Goal: Communication & Community: Answer question/provide support

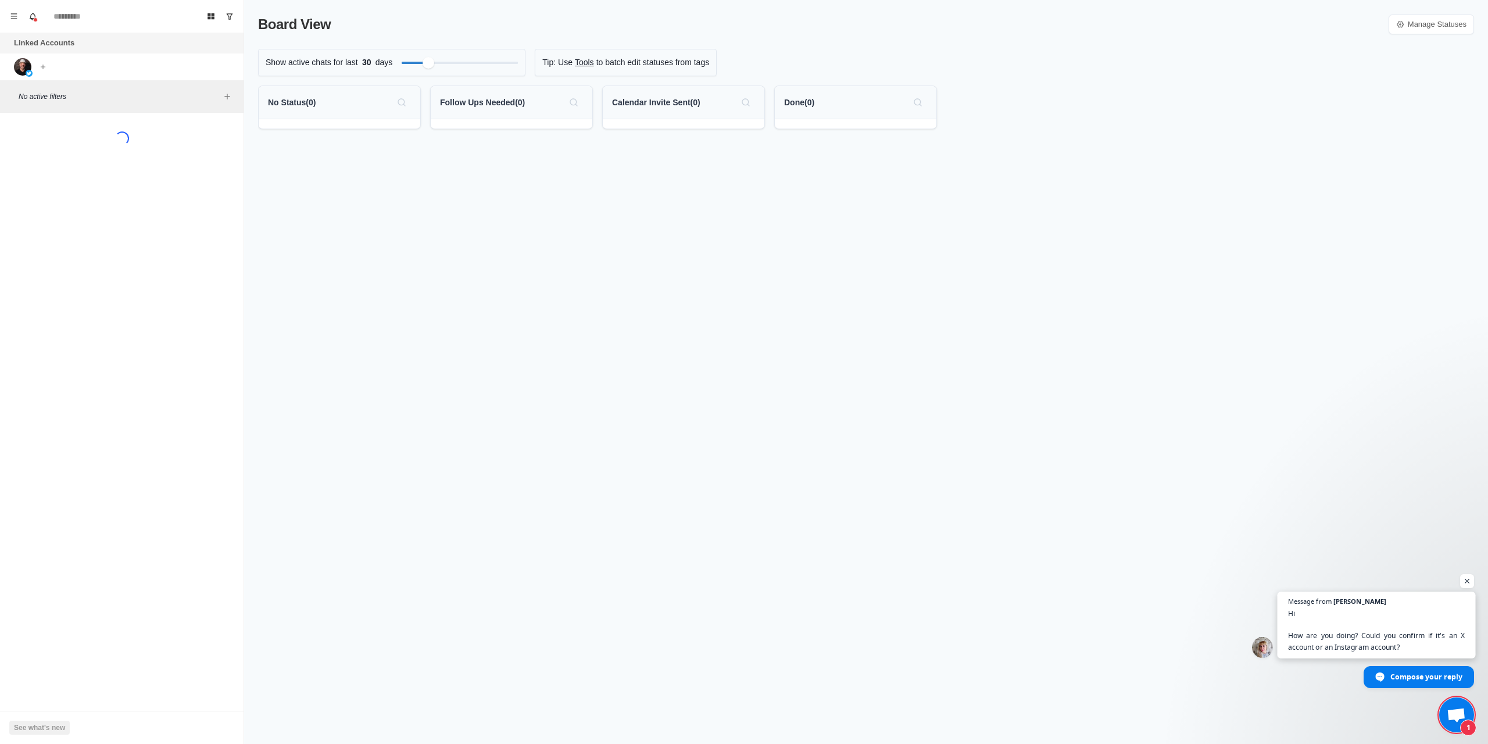
click at [1406, 645] on span "Hi How are you doing? Could you confirm if it's an X account or an Instagram ac…" at bounding box center [1376, 629] width 177 height 45
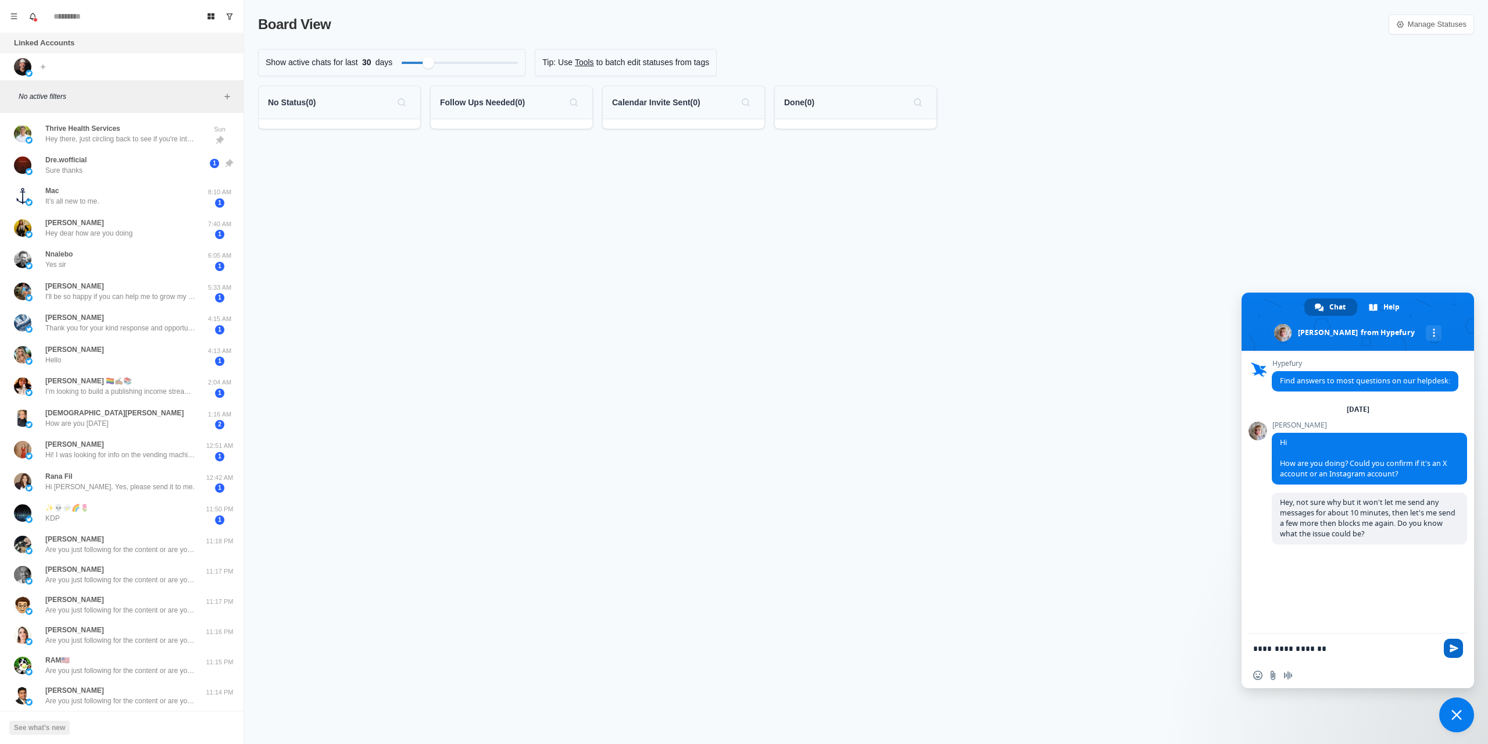
type textarea "**********"
click at [1458, 646] on span "Send" at bounding box center [1454, 648] width 9 height 9
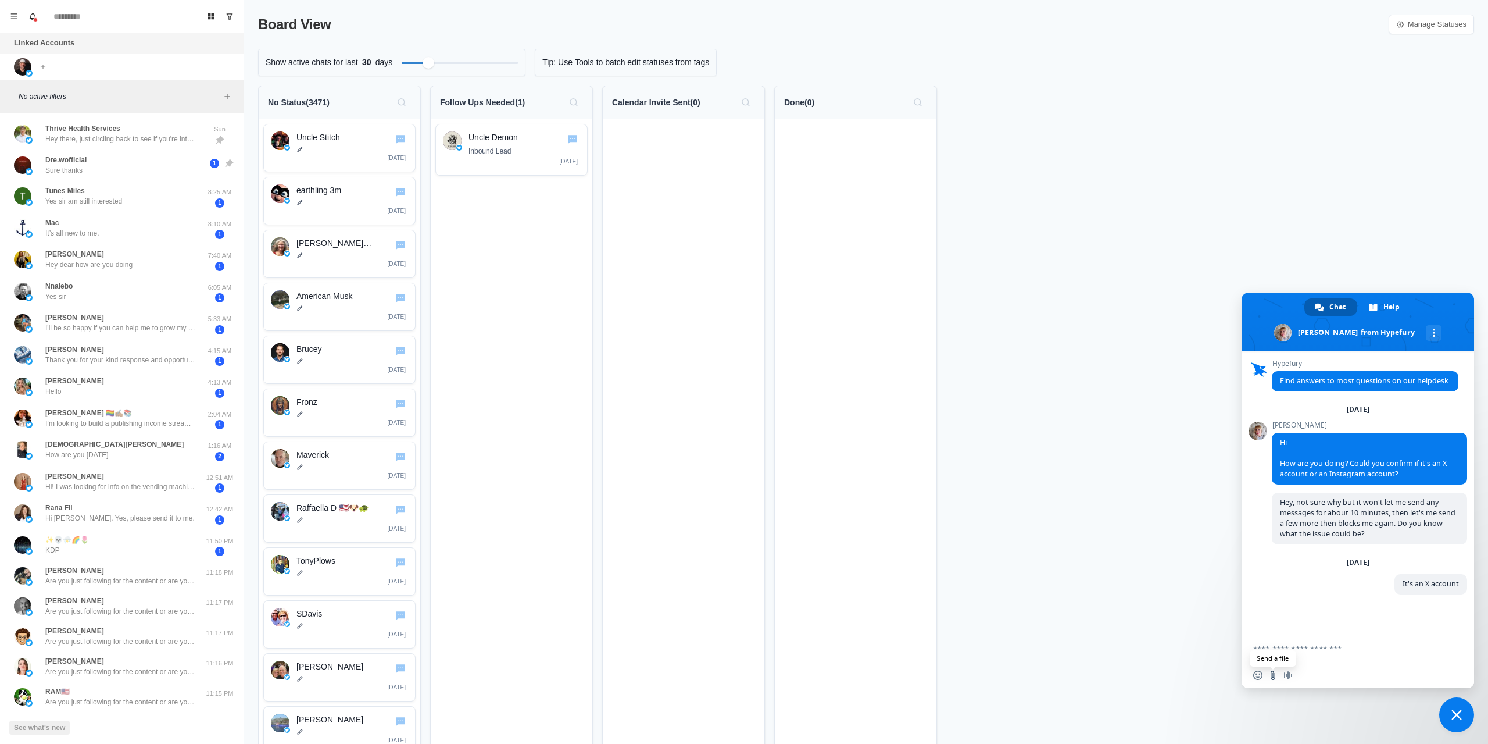
click at [1273, 677] on input "Send a file" at bounding box center [1272, 674] width 9 height 9
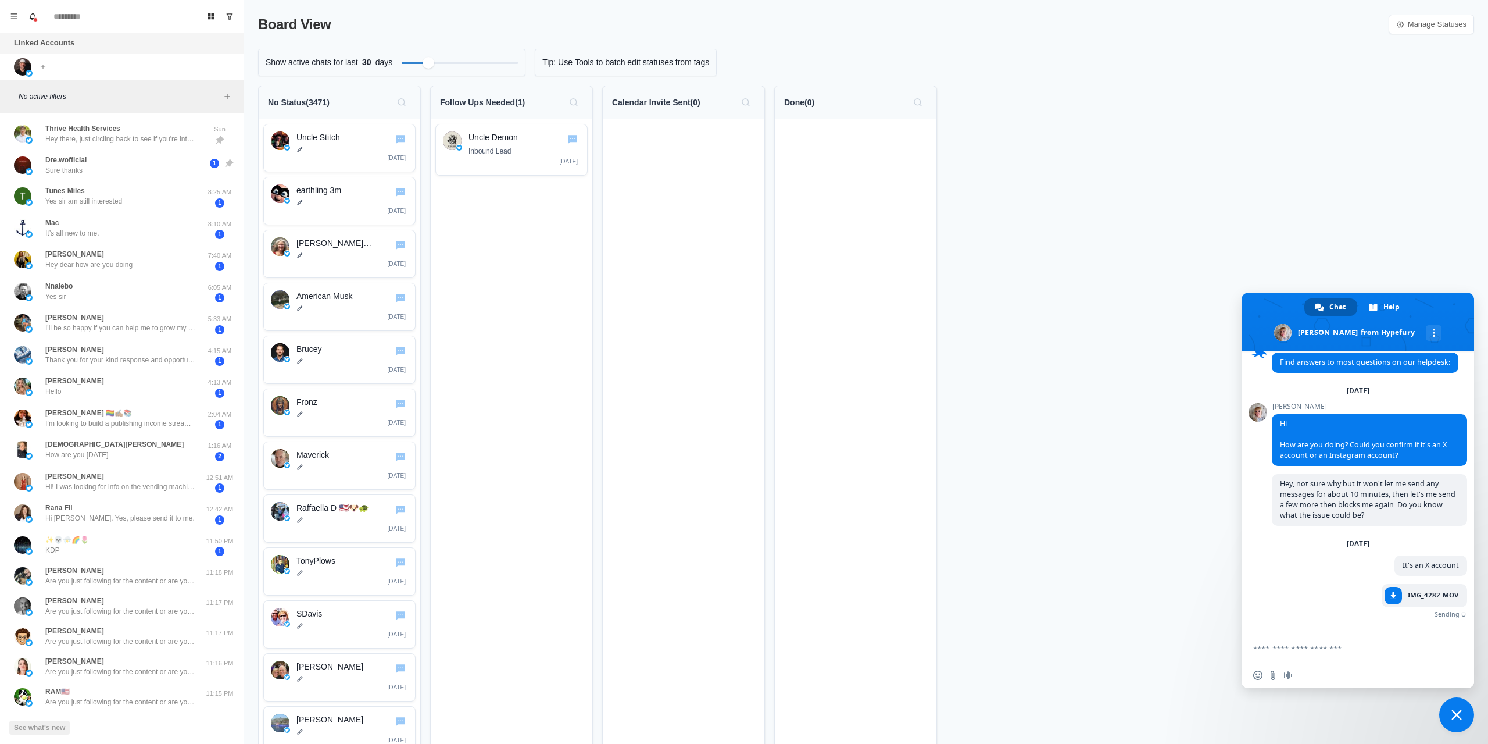
click at [1338, 651] on textarea "Compose your message..." at bounding box center [1346, 647] width 186 height 29
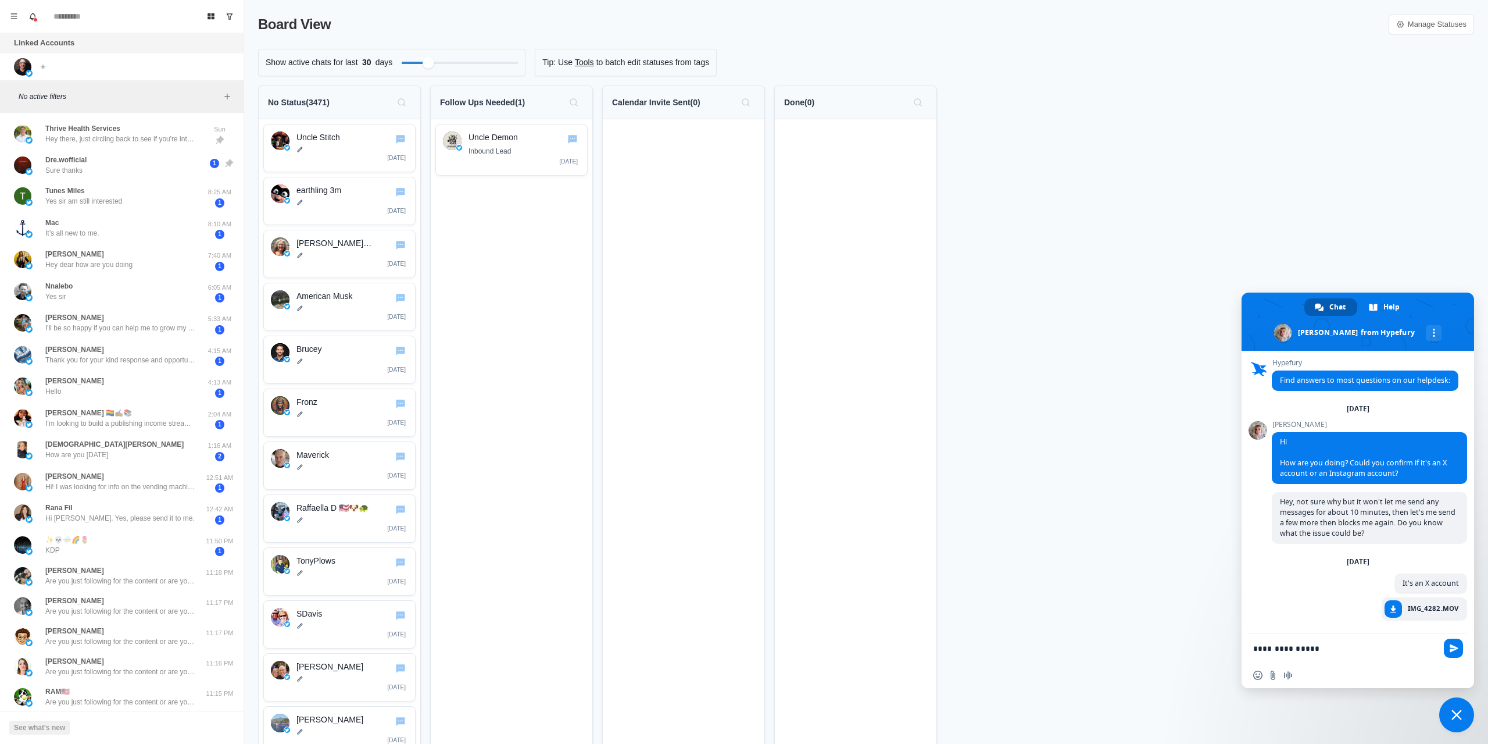
scroll to position [1, 0]
type textarea "**********"
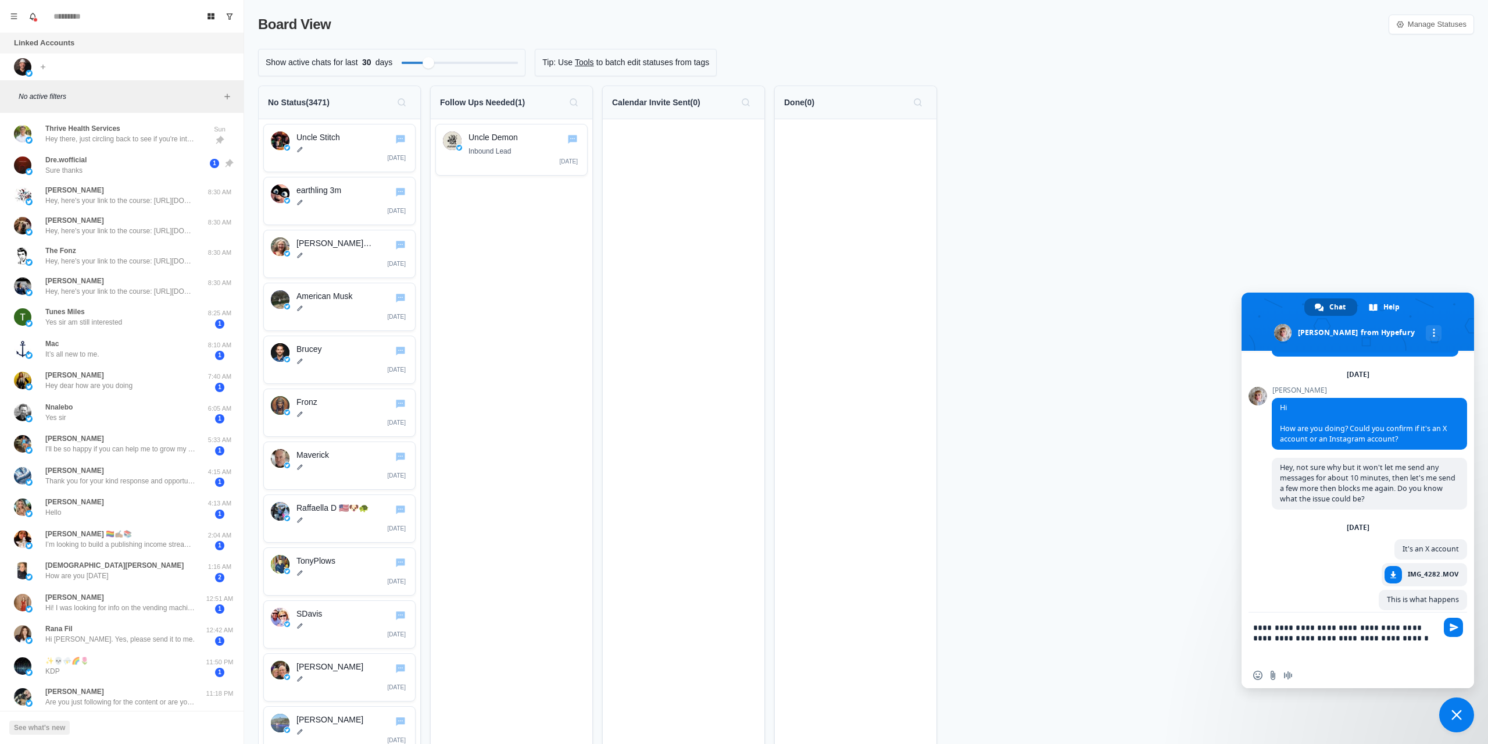
scroll to position [42, 0]
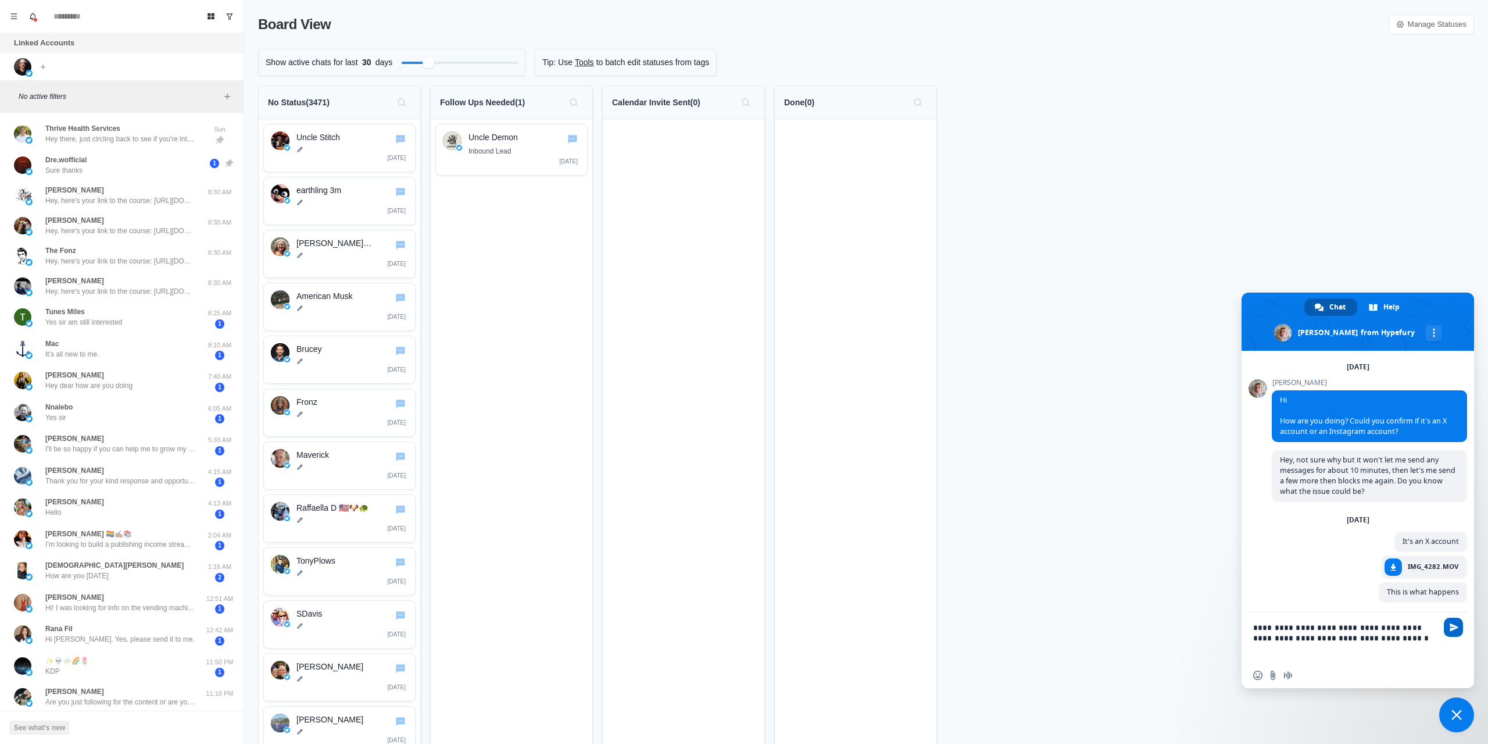
type textarea "**********"
click at [1452, 626] on span "Send" at bounding box center [1454, 627] width 9 height 9
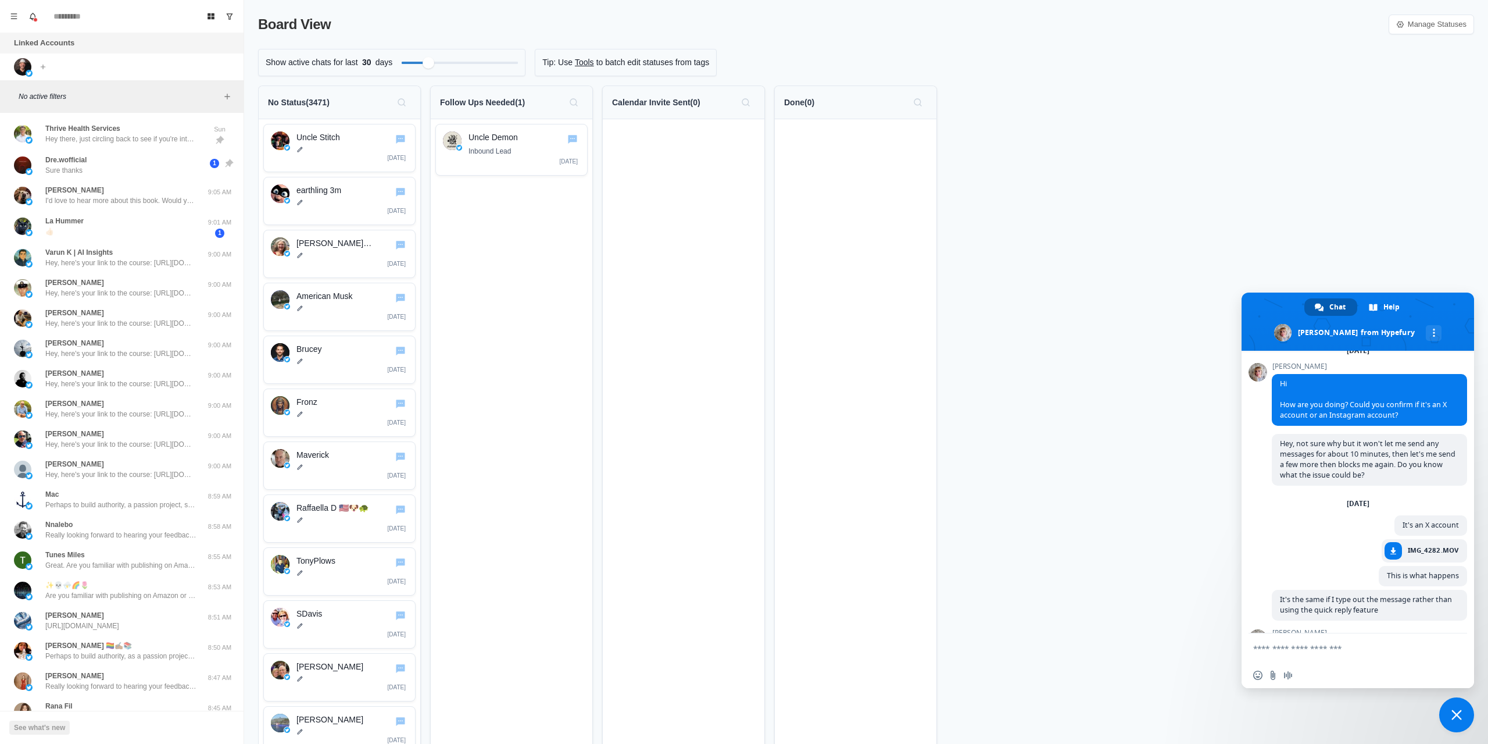
scroll to position [109, 0]
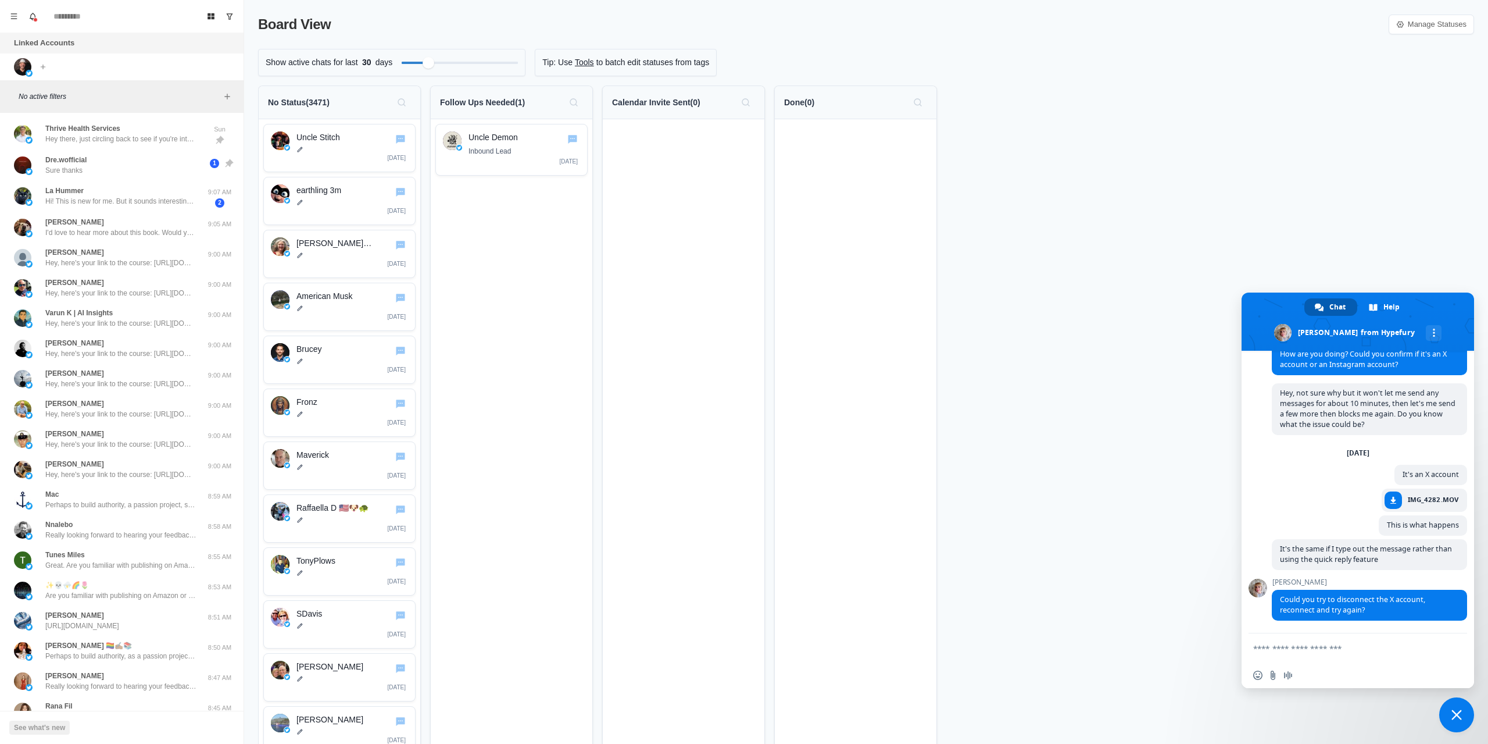
click at [1349, 642] on textarea "Compose your message..." at bounding box center [1346, 647] width 186 height 29
click at [1347, 649] on textarea "Compose your message..." at bounding box center [1346, 647] width 186 height 29
type textarea "**********"
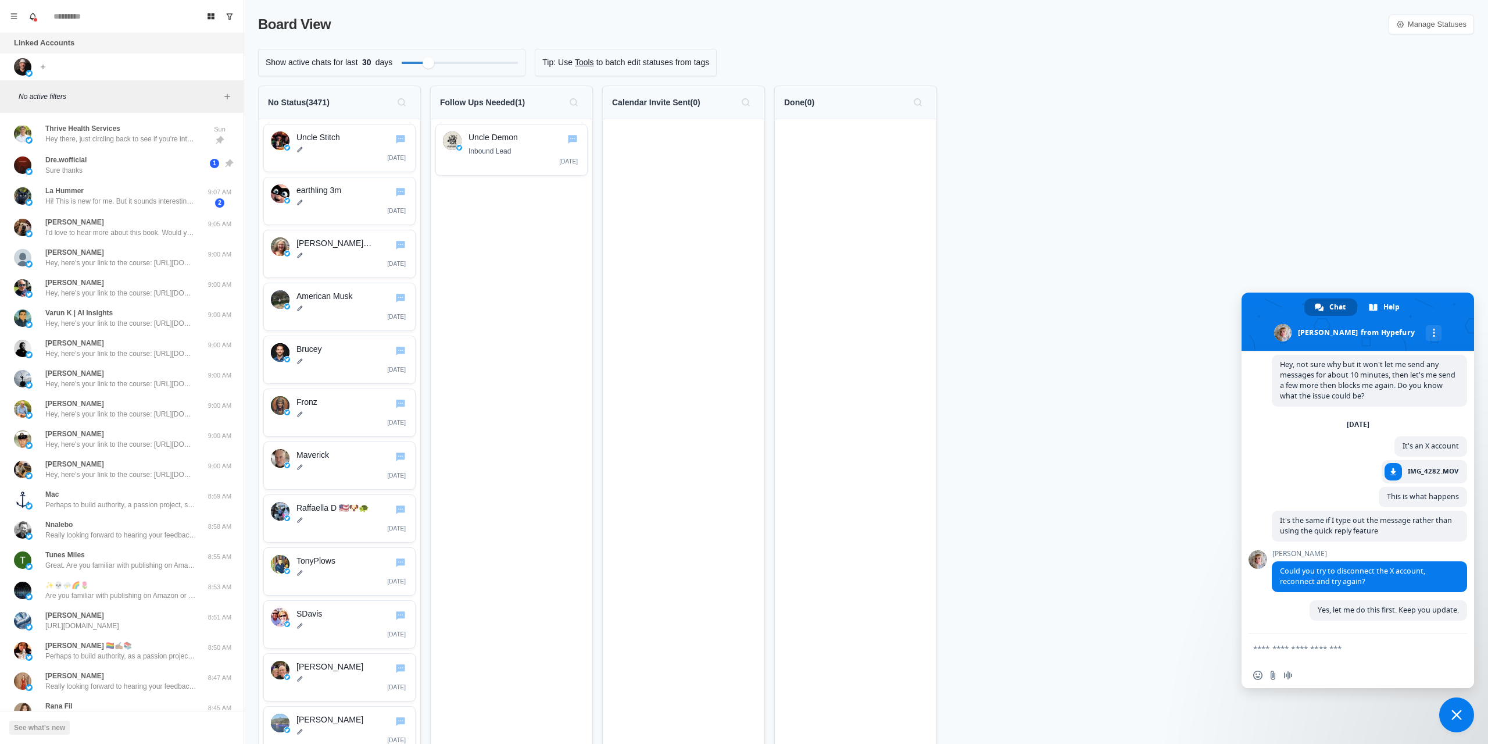
scroll to position [138, 0]
click at [26, 65] on img at bounding box center [22, 66] width 17 height 17
click at [15, 16] on icon "Menu" at bounding box center [14, 15] width 6 height 5
click at [48, 161] on button "Settings" at bounding box center [70, 161] width 124 height 20
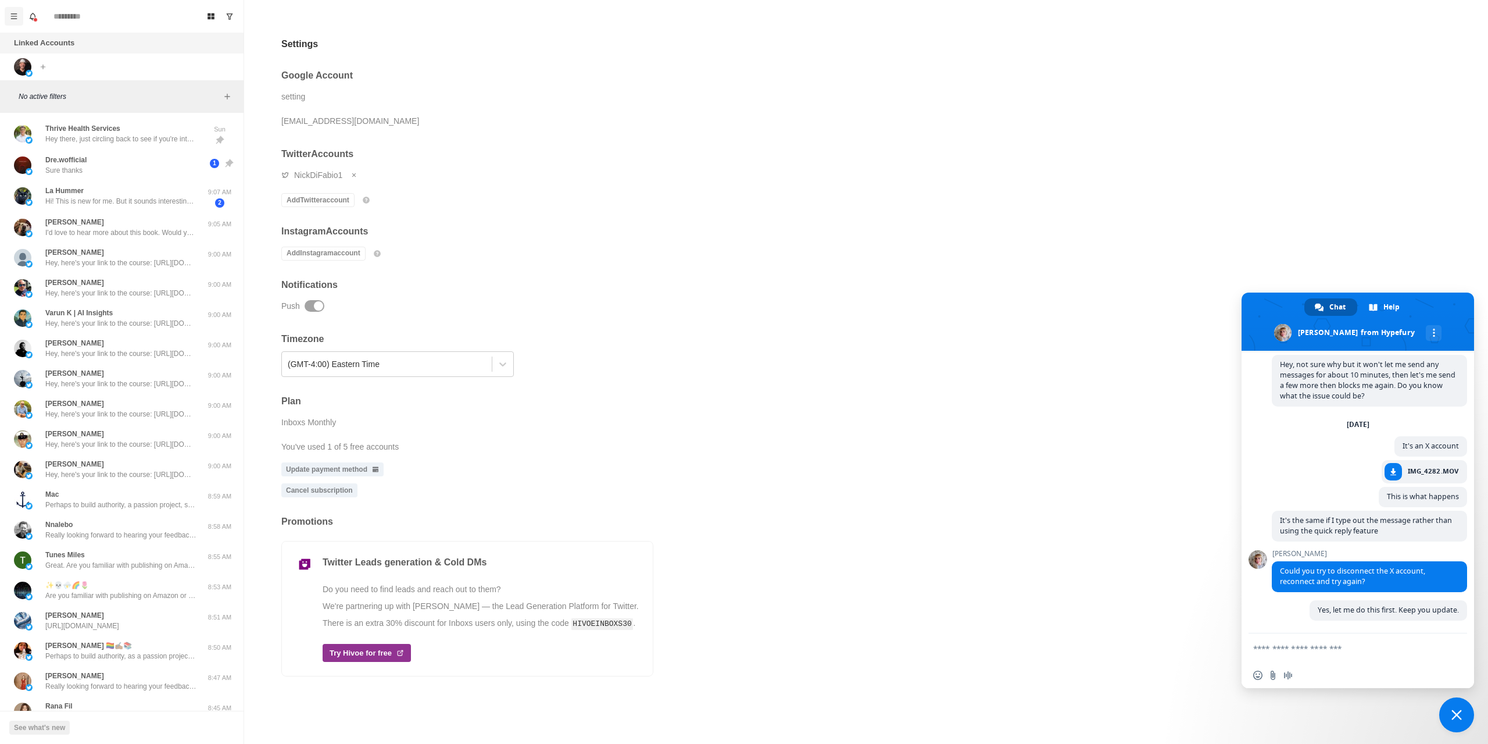
click at [17, 22] on button "Menu" at bounding box center [14, 16] width 19 height 19
click at [59, 157] on button "Settings" at bounding box center [70, 161] width 124 height 20
click at [13, 18] on icon "Menu" at bounding box center [14, 16] width 8 height 8
click at [55, 168] on button "Settings" at bounding box center [70, 161] width 124 height 20
